Goal: Obtain resource: Download file/media

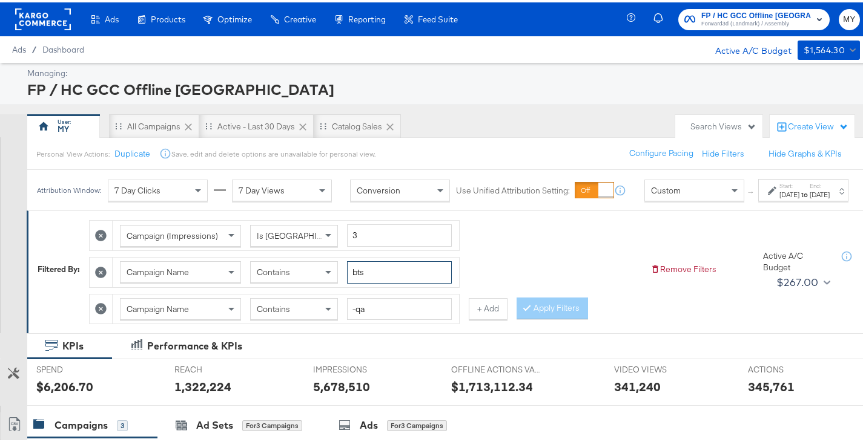
click at [383, 281] on input "bts" at bounding box center [399, 270] width 105 height 22
type input "affo"
click at [531, 312] on div at bounding box center [529, 306] width 8 height 12
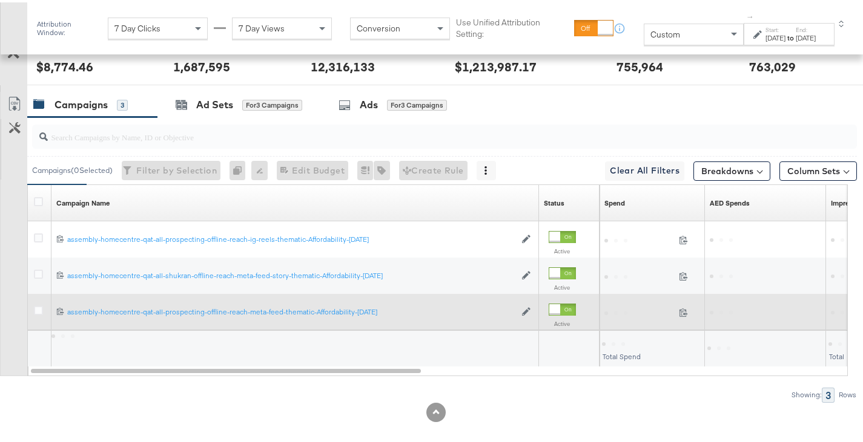
scroll to position [334, 0]
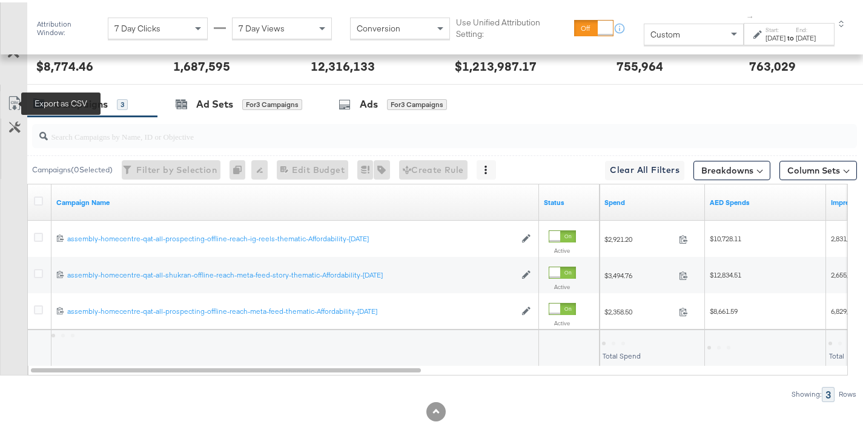
click at [18, 107] on icon at bounding box center [14, 101] width 15 height 15
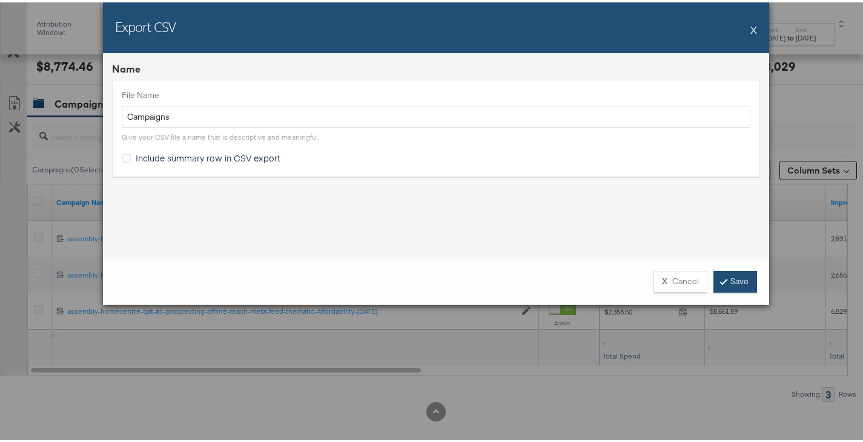
click at [724, 271] on link "Save" at bounding box center [735, 280] width 44 height 22
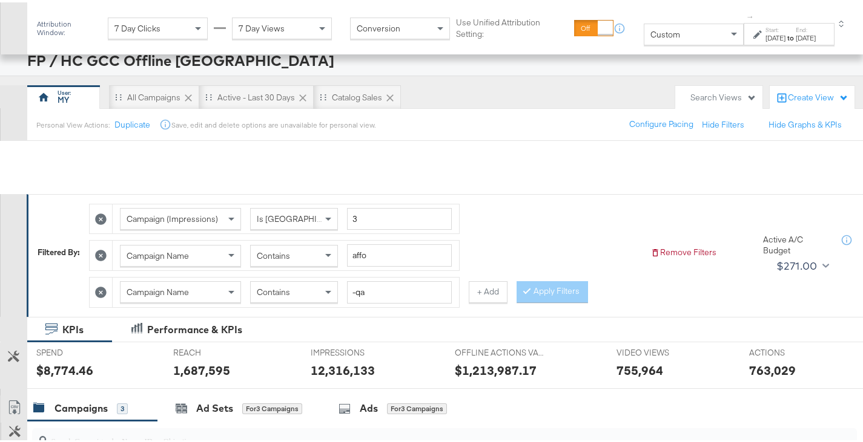
scroll to position [0, 0]
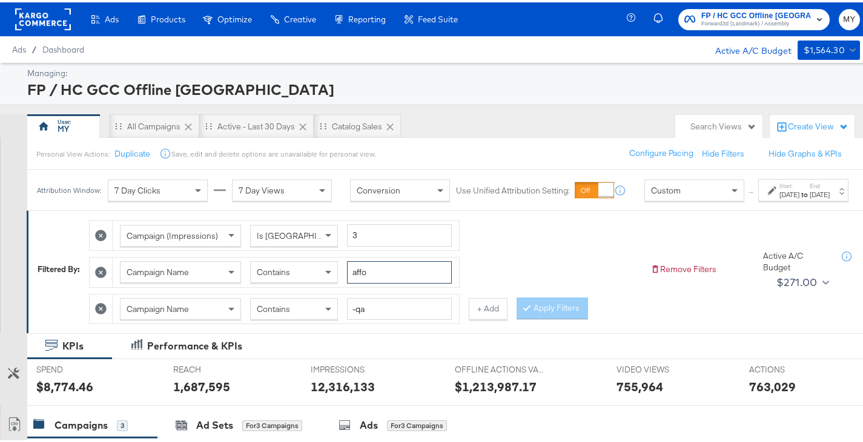
click at [413, 281] on input "affo" at bounding box center [399, 270] width 105 height 22
click at [402, 318] on input "-qa" at bounding box center [399, 307] width 105 height 22
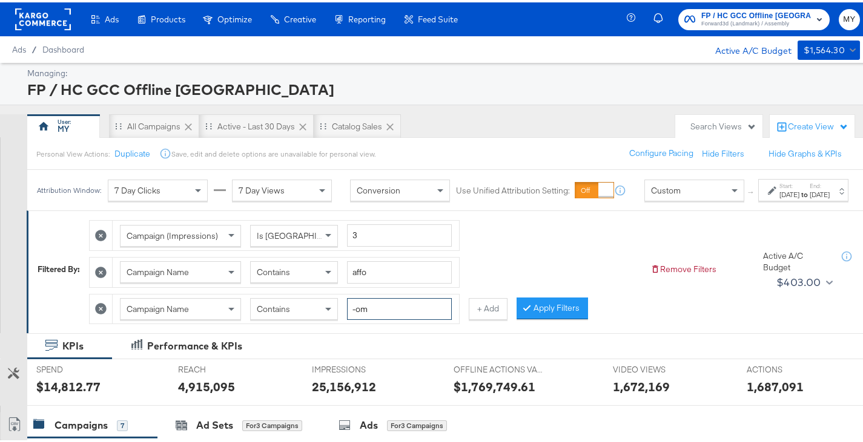
type input "-om"
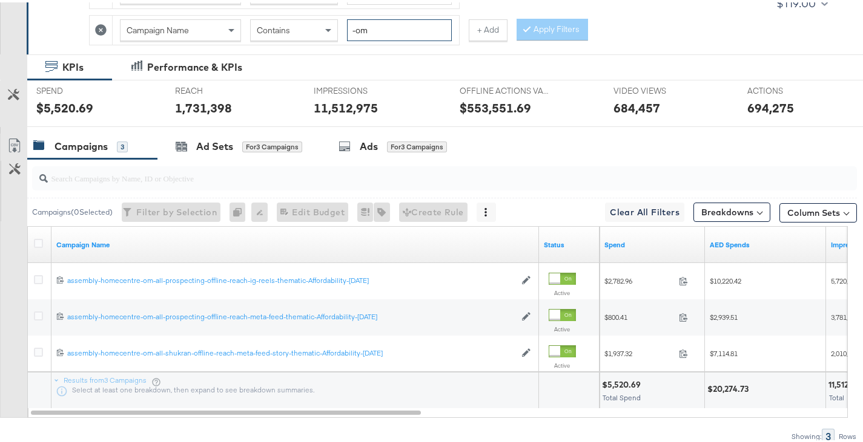
scroll to position [344, 0]
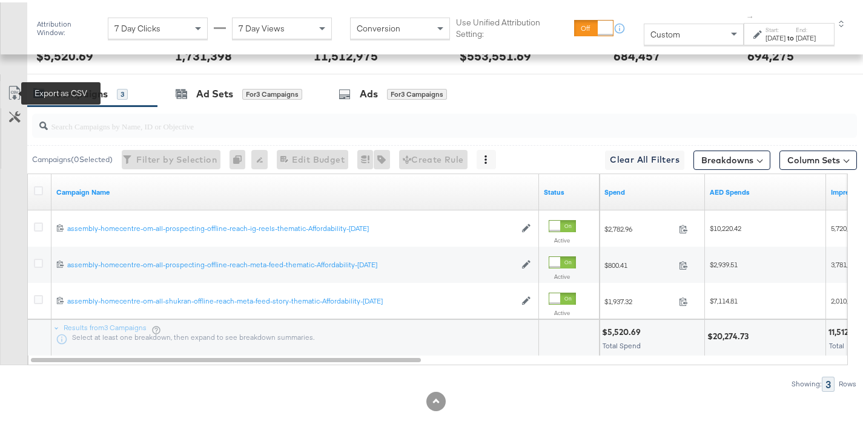
click at [6, 88] on link "Export as CSV" at bounding box center [14, 92] width 27 height 27
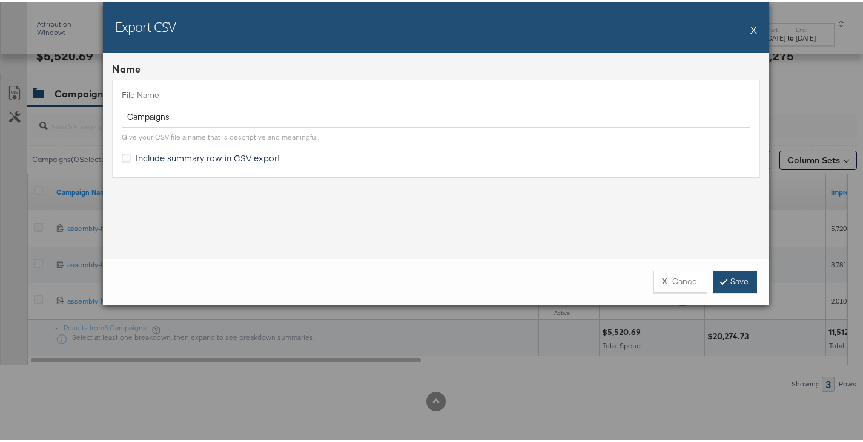
click at [731, 274] on link "Save" at bounding box center [735, 280] width 44 height 22
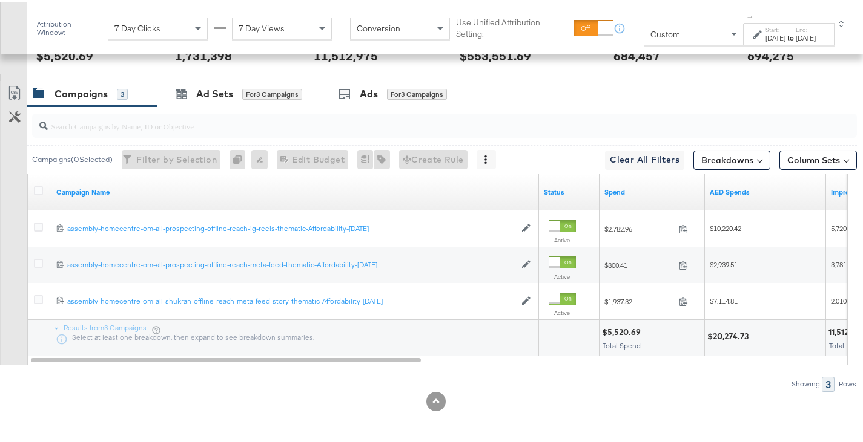
click at [785, 32] on strong "to" at bounding box center [790, 35] width 10 height 9
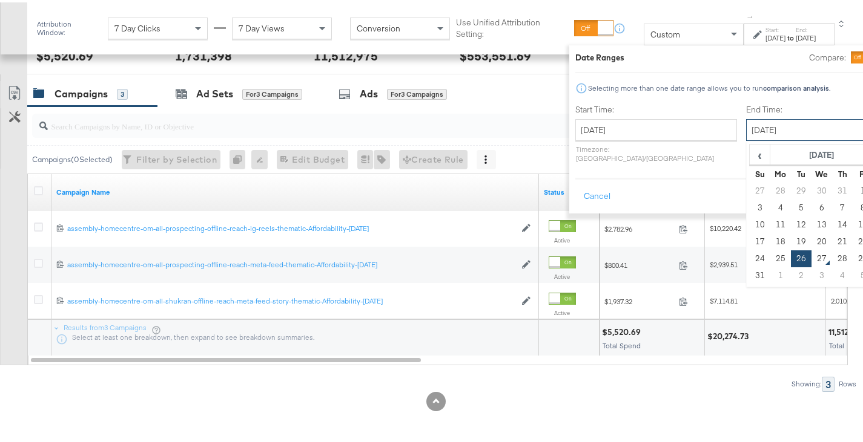
click at [746, 137] on input "[DATE]" at bounding box center [809, 128] width 127 height 22
click at [811, 252] on td "27" at bounding box center [821, 256] width 21 height 17
type input "[DATE]"
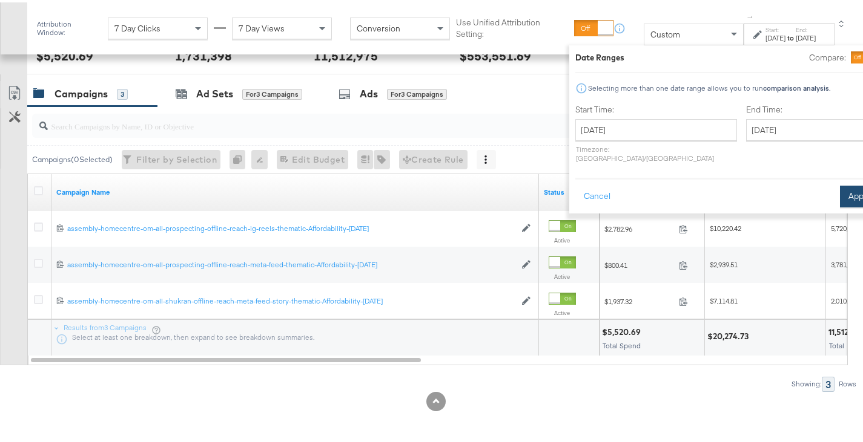
click at [840, 186] on button "Apply" at bounding box center [859, 194] width 38 height 22
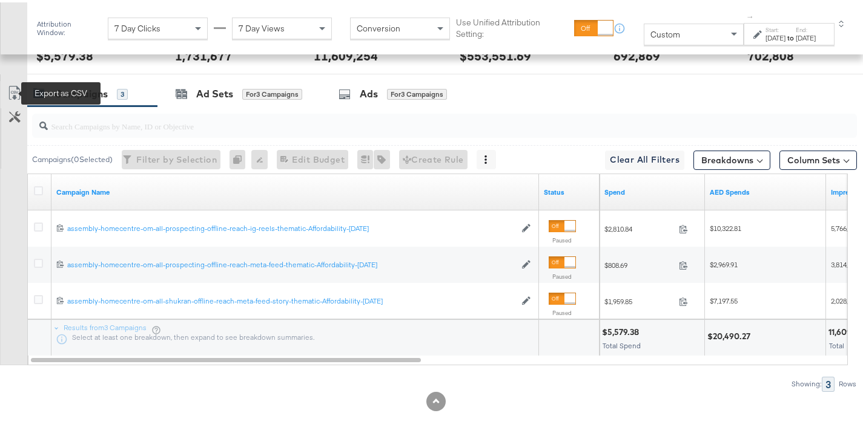
click at [20, 93] on icon at bounding box center [14, 91] width 15 height 15
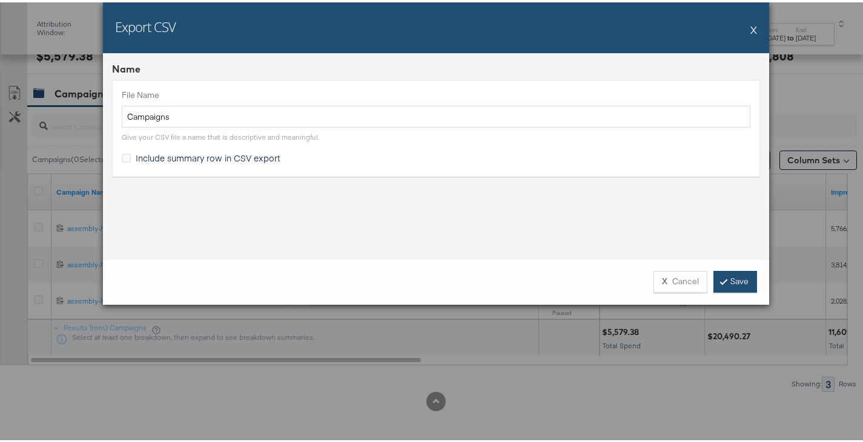
click at [745, 280] on link "Save" at bounding box center [735, 280] width 44 height 22
